Goal: Task Accomplishment & Management: Complete application form

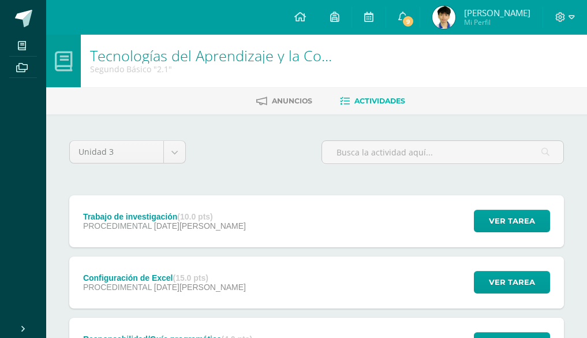
scroll to position [109, 0]
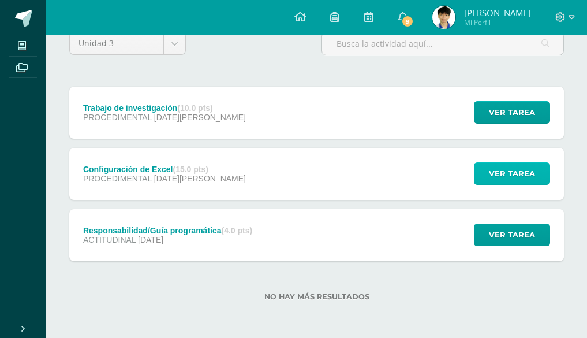
click at [515, 173] on span "Ver tarea" at bounding box center [512, 173] width 46 height 21
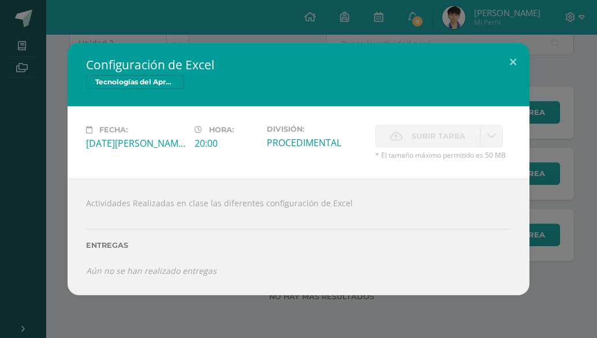
click at [457, 141] on span "Subir tarea" at bounding box center [439, 135] width 54 height 21
click at [508, 67] on button at bounding box center [513, 62] width 33 height 39
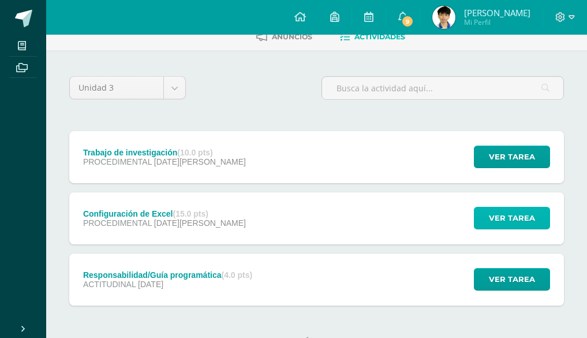
scroll to position [0, 0]
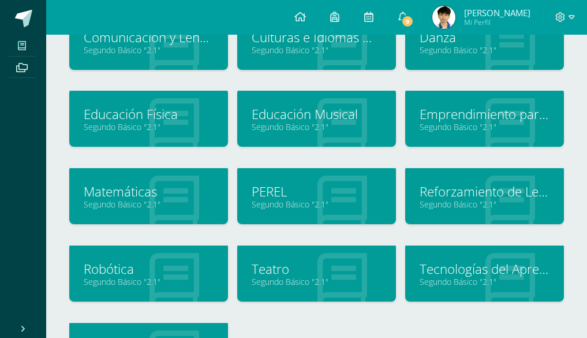
scroll to position [231, 0]
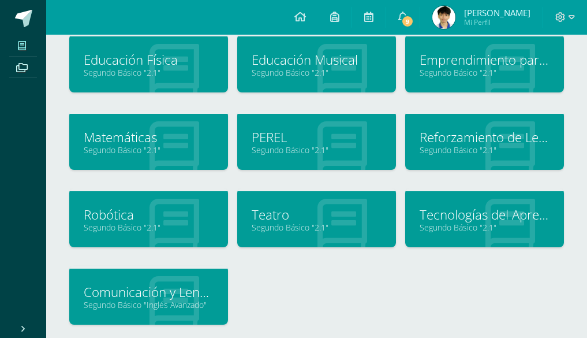
click at [473, 189] on div "Tecnologías del Aprendizaje y la Comunicación Segundo Básico "2.1"" at bounding box center [484, 217] width 159 height 59
click at [489, 216] on link "Tecnologías del Aprendizaje y la Comunicación" at bounding box center [485, 215] width 130 height 18
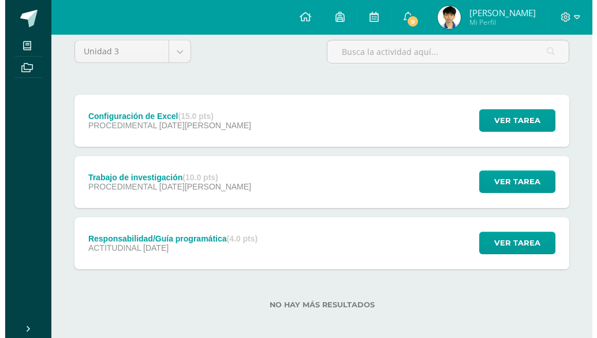
scroll to position [109, 0]
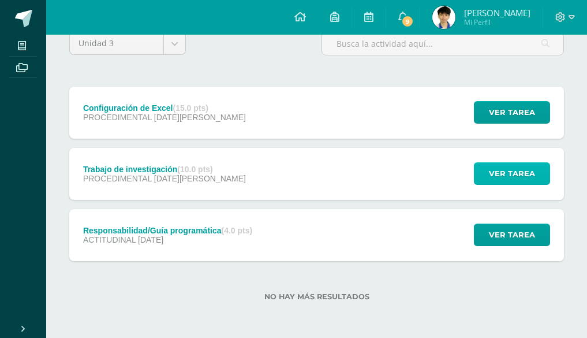
click at [510, 163] on span "Ver tarea" at bounding box center [512, 173] width 46 height 21
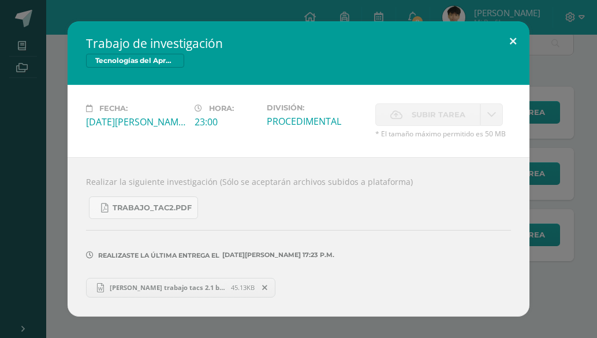
click at [512, 40] on button at bounding box center [513, 40] width 33 height 39
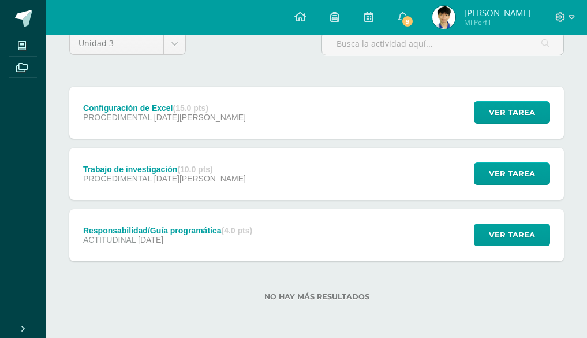
click at [185, 106] on strong "(15.0 pts)" at bounding box center [190, 107] width 35 height 9
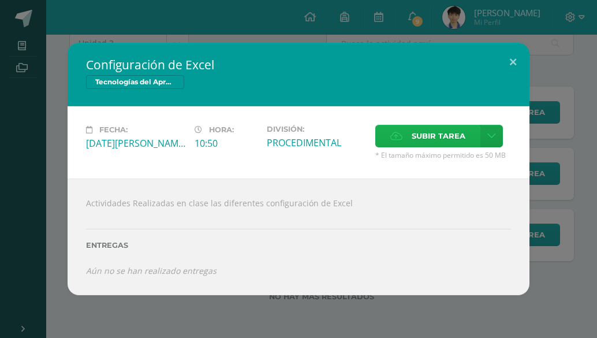
click at [412, 138] on span "Subir tarea" at bounding box center [439, 135] width 54 height 21
click at [0, 0] on input "Subir tarea" at bounding box center [0, 0] width 0 height 0
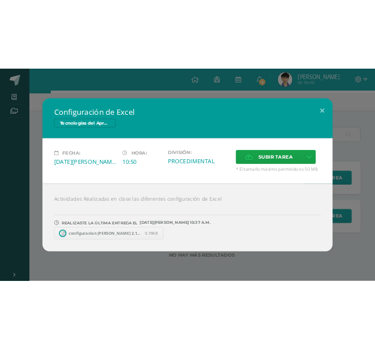
scroll to position [47, 0]
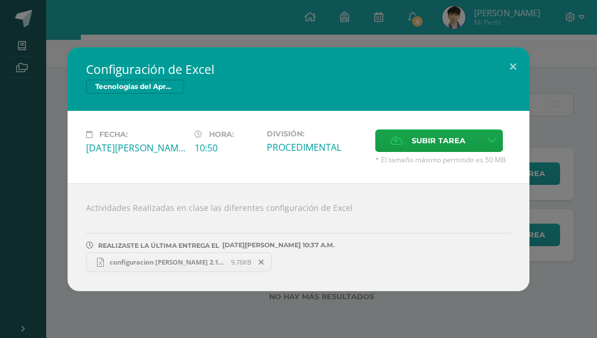
click at [262, 259] on icon at bounding box center [261, 262] width 5 height 8
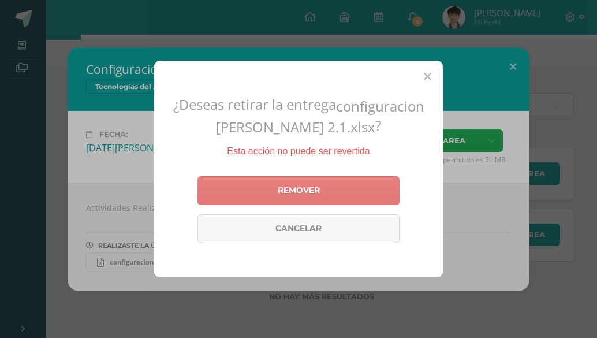
click at [311, 198] on link "Remover" at bounding box center [299, 190] width 202 height 29
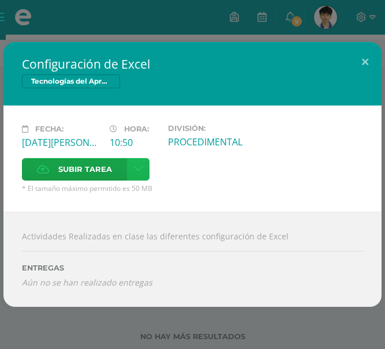
click at [141, 176] on link at bounding box center [138, 169] width 23 height 23
click at [135, 169] on icon at bounding box center [138, 170] width 9 height 10
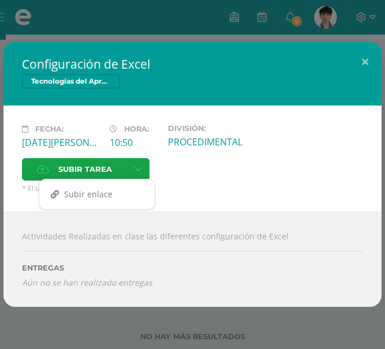
click at [181, 213] on div "Actividades Realizadas en clase las diferentes configuración de Excel ENTREGAS …" at bounding box center [192, 259] width 378 height 95
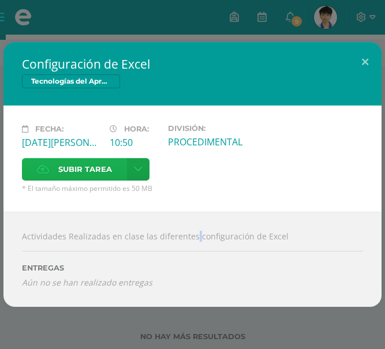
click at [109, 163] on span "Subir tarea" at bounding box center [85, 169] width 54 height 21
click at [0, 0] on input "Subir tarea" at bounding box center [0, 0] width 0 height 0
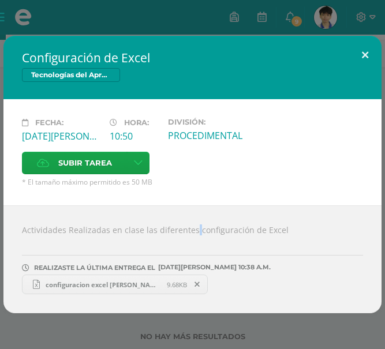
click at [370, 64] on button at bounding box center [365, 55] width 33 height 39
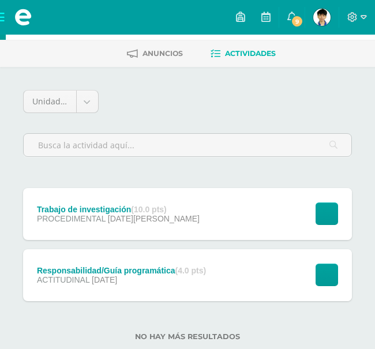
click at [295, 0] on div "Configuración Cerrar sesión [PERSON_NAME] Mi Perfil 9 9 Avisos 254 avisos sin l…" at bounding box center [187, 0] width 375 height 0
click at [282, 9] on link "9" at bounding box center [292, 17] width 25 height 35
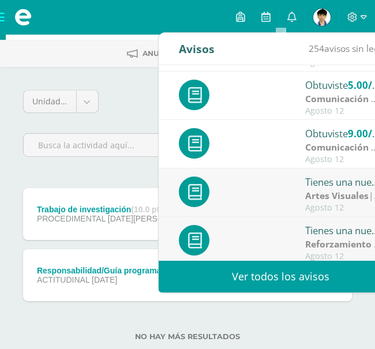
scroll to position [192, 0]
